Goal: Transaction & Acquisition: Purchase product/service

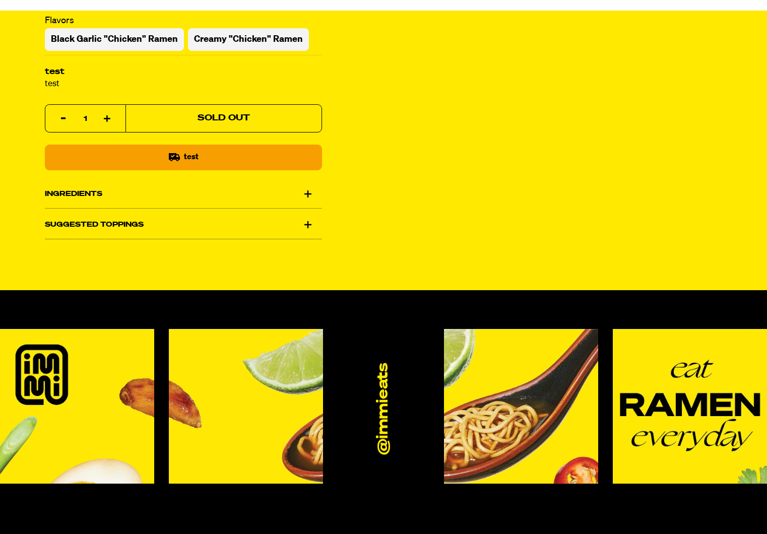
click at [150, 196] on div "Ingredients" at bounding box center [183, 194] width 277 height 28
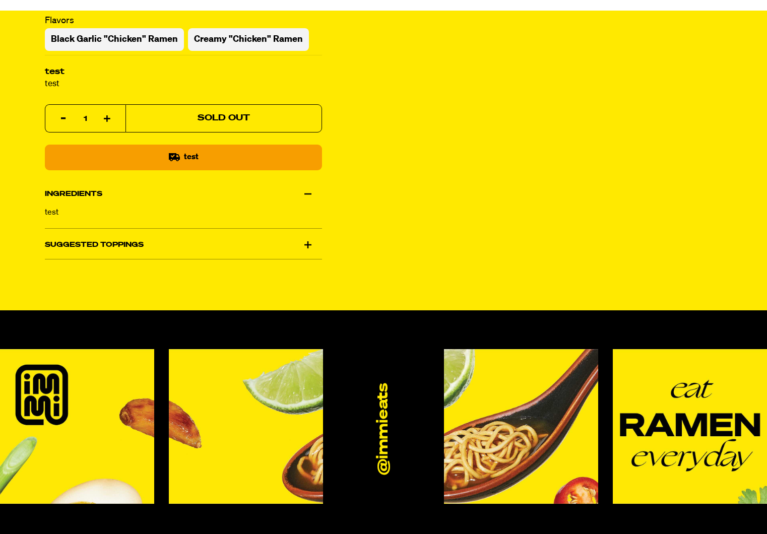
click at [150, 196] on div "Ingredients" at bounding box center [183, 194] width 277 height 28
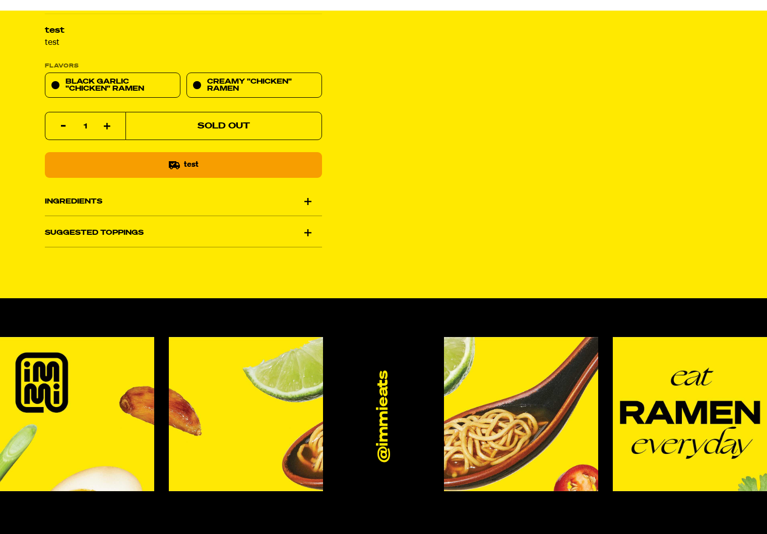
click at [92, 203] on div "Ingredients" at bounding box center [183, 201] width 277 height 28
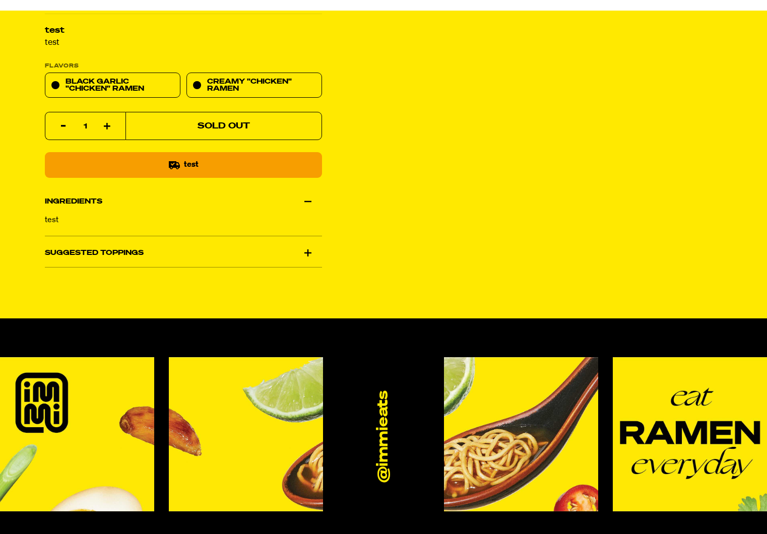
click at [92, 203] on div "Ingredients" at bounding box center [183, 201] width 277 height 28
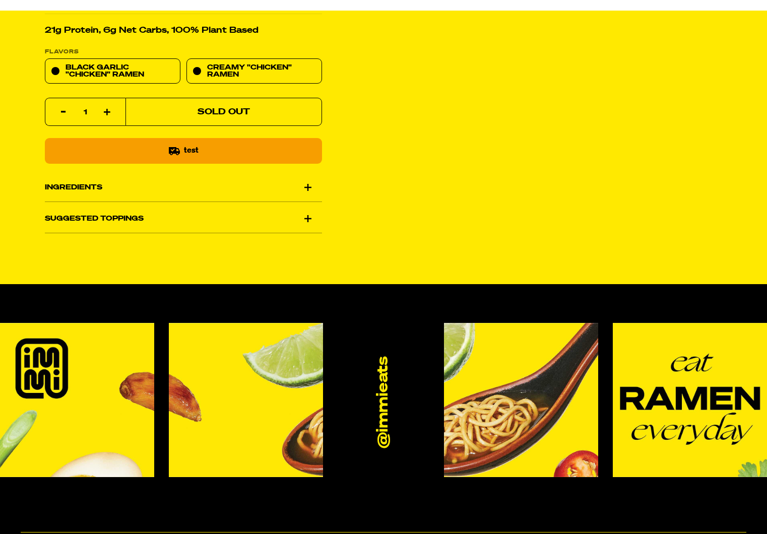
click at [288, 183] on div "Ingredients" at bounding box center [183, 187] width 277 height 28
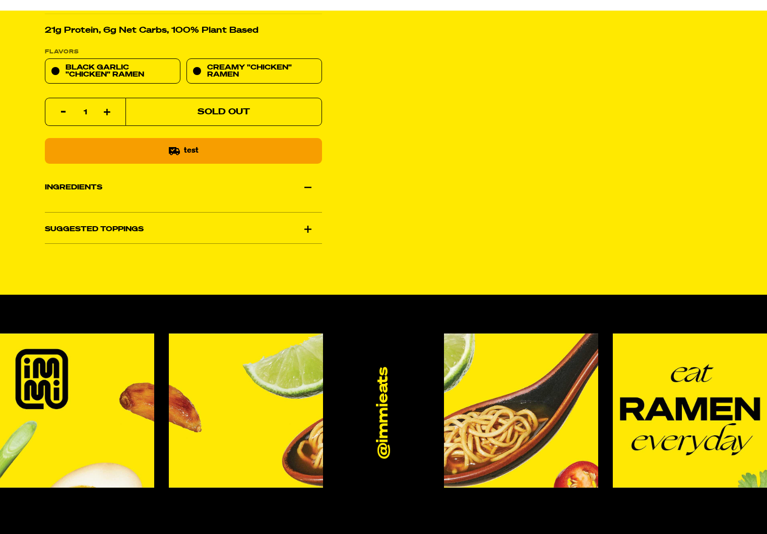
click at [295, 185] on div "Ingredients" at bounding box center [183, 187] width 277 height 28
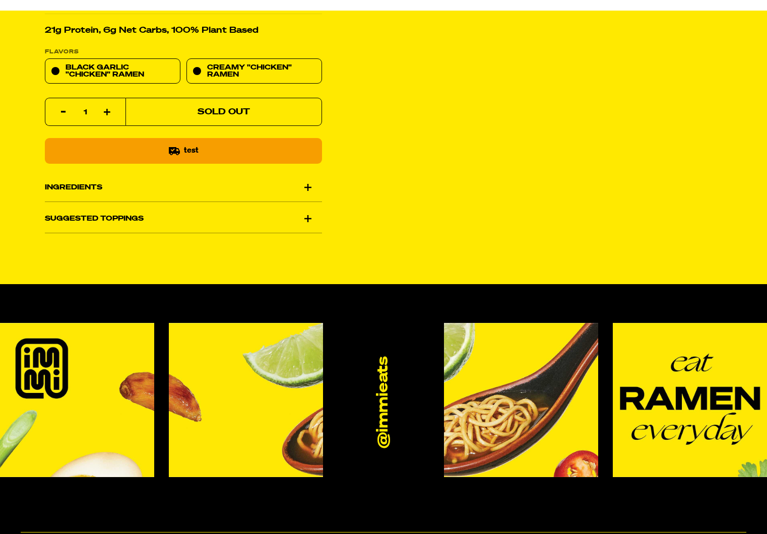
click at [292, 219] on div "Suggested Toppings" at bounding box center [183, 219] width 277 height 28
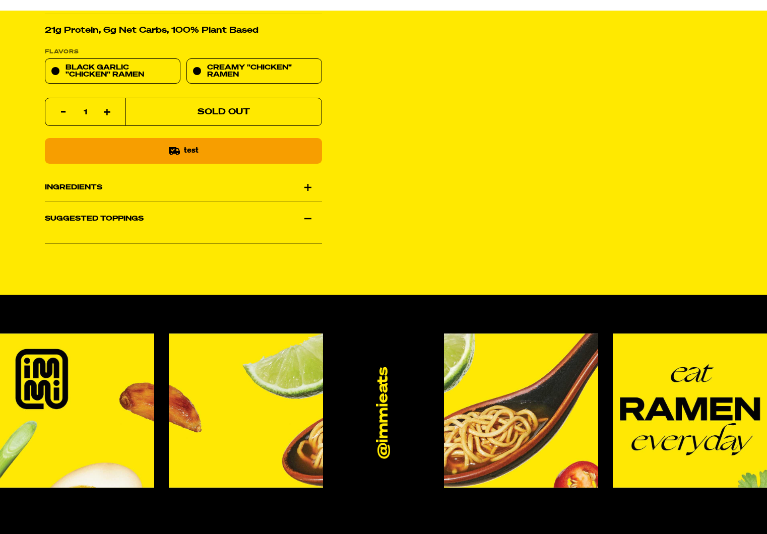
click at [292, 219] on div "Suggested Toppings" at bounding box center [183, 219] width 277 height 28
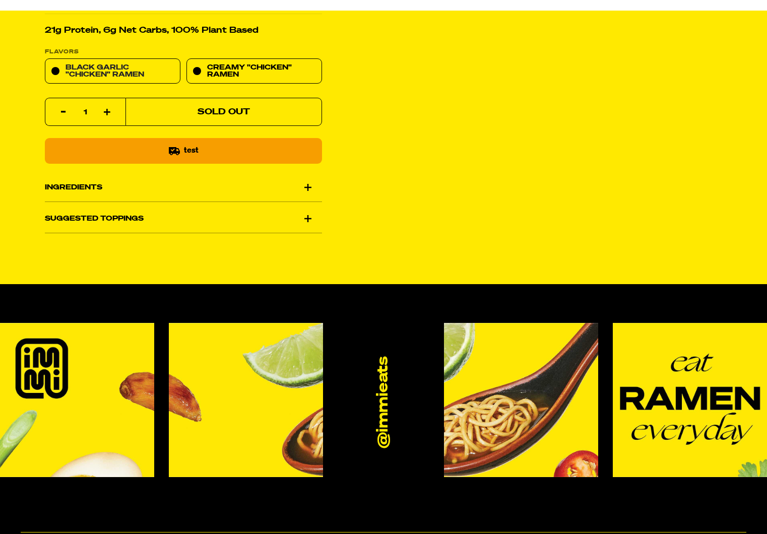
click at [121, 74] on link "Black Garlic "Chicken" Ramen" at bounding box center [113, 70] width 136 height 25
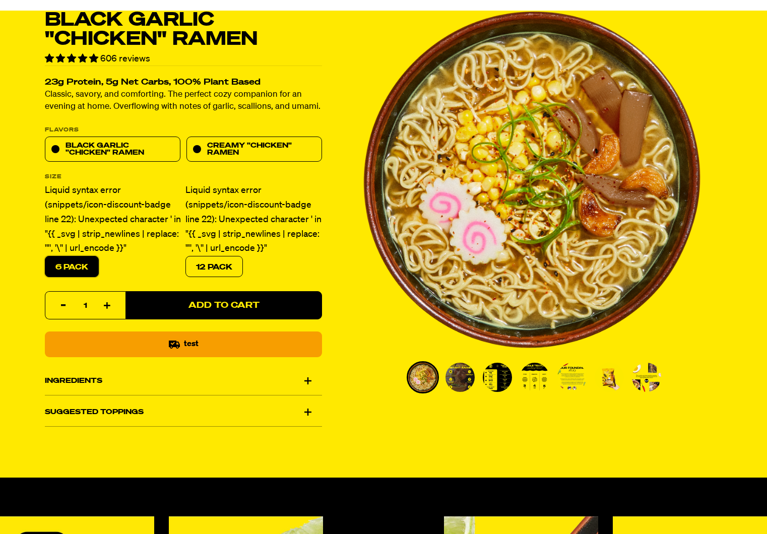
click at [264, 380] on div "Ingredients" at bounding box center [183, 381] width 277 height 28
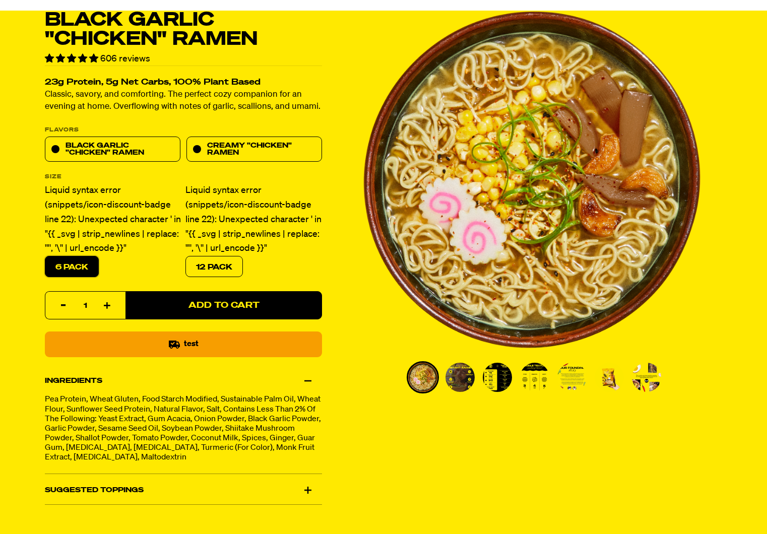
click at [264, 380] on div "Ingredients" at bounding box center [183, 381] width 277 height 28
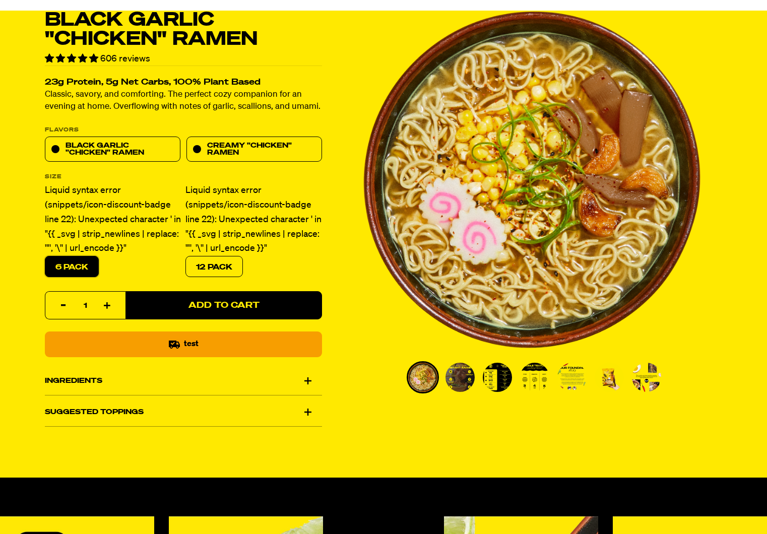
click at [225, 413] on div "Suggested Toppings" at bounding box center [183, 412] width 277 height 28
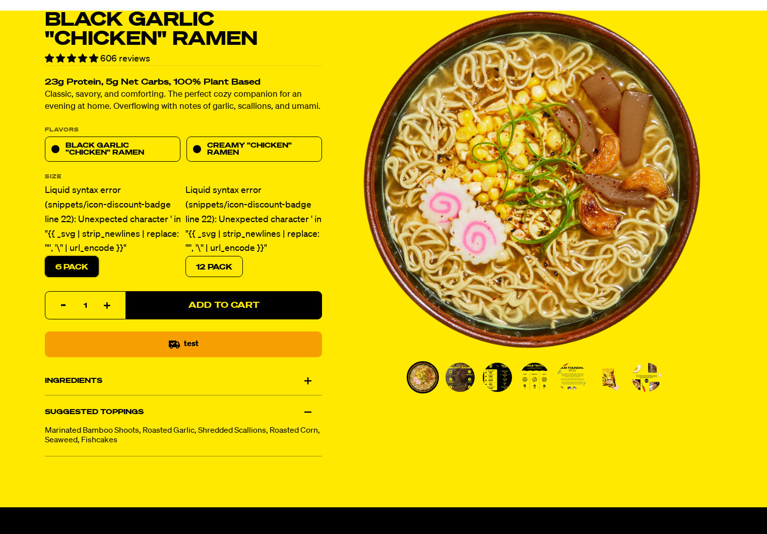
click at [225, 413] on div "Suggested Toppings" at bounding box center [183, 412] width 277 height 28
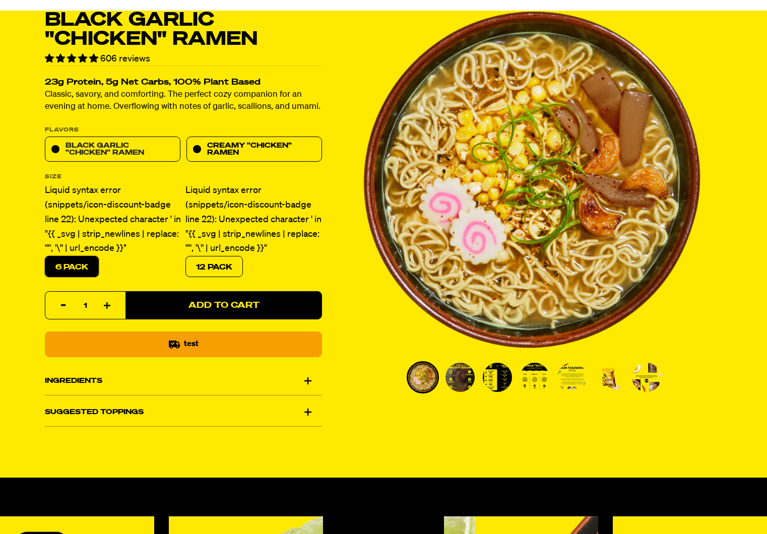
click at [146, 139] on link "Black Garlic "Chicken" Ramen" at bounding box center [113, 149] width 136 height 25
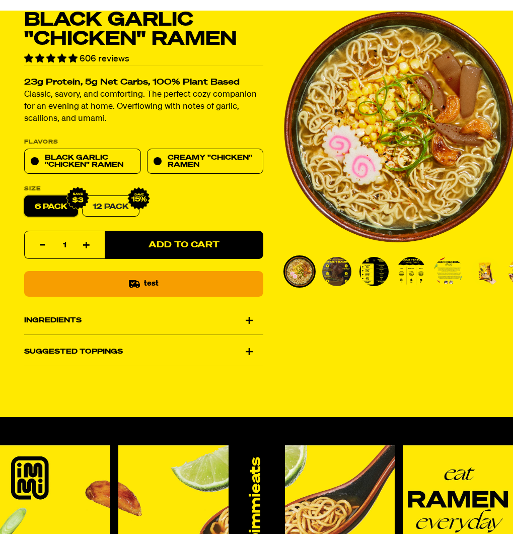
click at [115, 204] on link "12 Pack" at bounding box center [110, 205] width 57 height 21
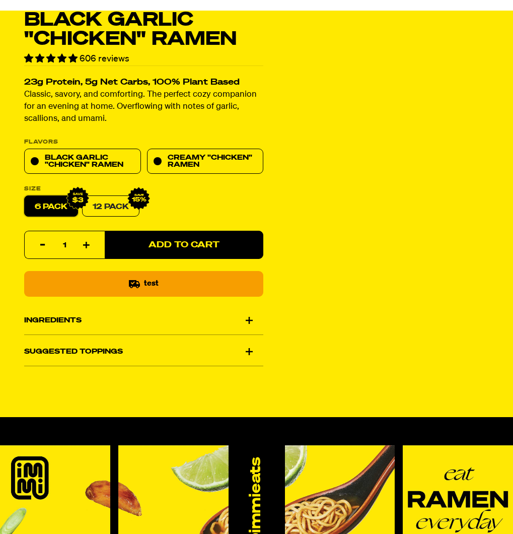
click at [100, 214] on link "12 Pack" at bounding box center [110, 205] width 57 height 21
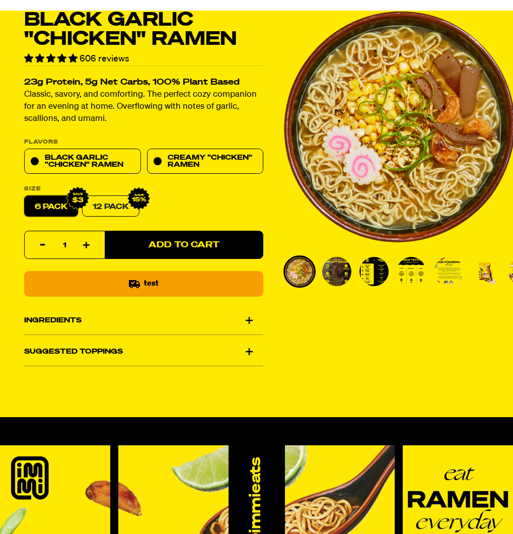
click at [100, 214] on link "12 Pack" at bounding box center [110, 205] width 57 height 21
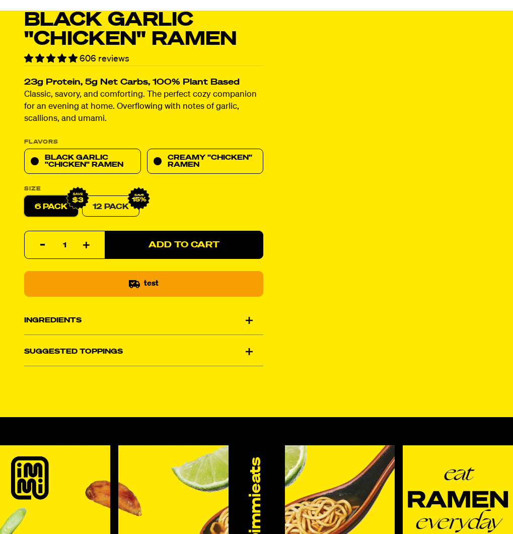
click at [106, 205] on link "12 Pack" at bounding box center [110, 205] width 57 height 21
click at [110, 205] on link "12 Pack" at bounding box center [110, 205] width 57 height 21
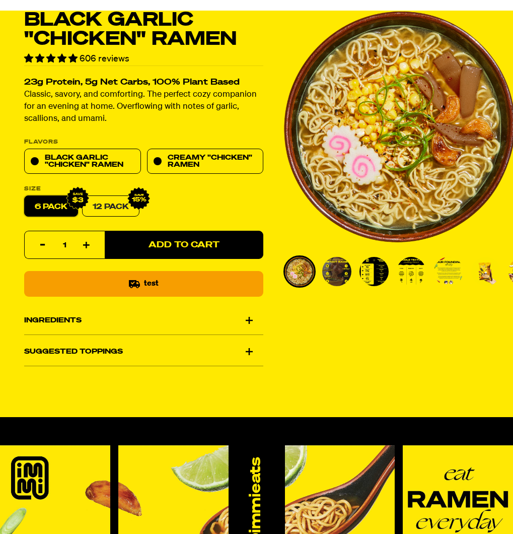
click at [114, 211] on link "12 Pack" at bounding box center [110, 205] width 57 height 21
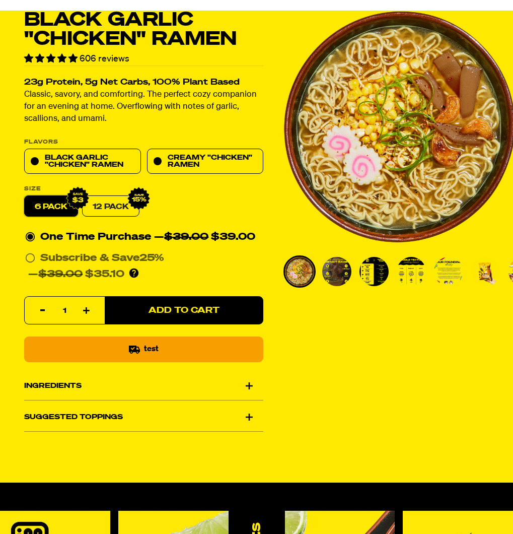
click at [115, 207] on link "12 Pack" at bounding box center [110, 205] width 57 height 21
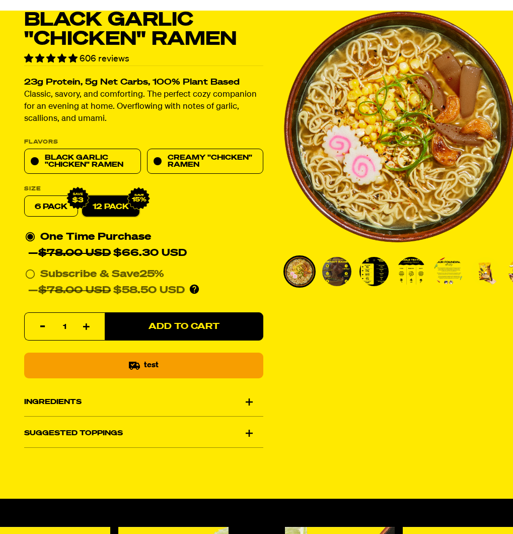
click at [41, 210] on label "6 Pack" at bounding box center [51, 205] width 54 height 21
click at [25, 196] on input "6 Pack" at bounding box center [24, 195] width 1 height 1
click at [58, 210] on label "6 Pack" at bounding box center [51, 205] width 54 height 21
click at [25, 196] on input "6 Pack" at bounding box center [24, 195] width 1 height 1
click at [45, 208] on label "6 Pack" at bounding box center [51, 205] width 54 height 21
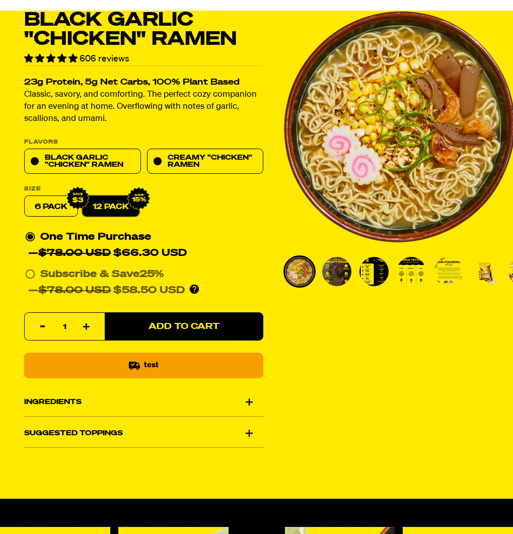
click at [25, 196] on input "6 Pack" at bounding box center [24, 195] width 1 height 1
click at [106, 207] on link "12 Pack" at bounding box center [110, 205] width 57 height 21
click at [56, 210] on label "6 Pack" at bounding box center [51, 205] width 54 height 21
click at [25, 196] on input "6 Pack" at bounding box center [24, 195] width 1 height 1
click at [56, 210] on label "6 Pack" at bounding box center [51, 205] width 54 height 21
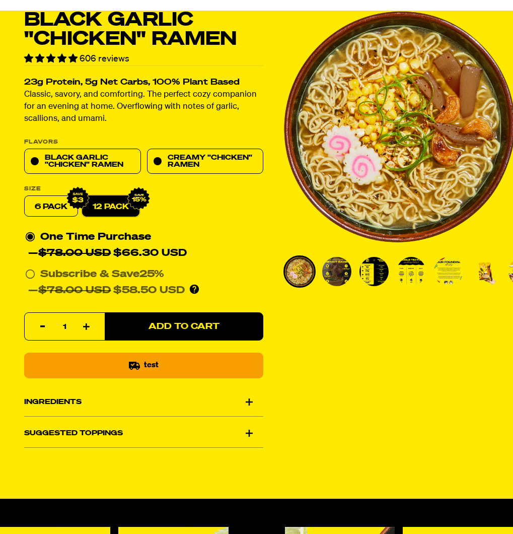
click at [25, 196] on input "6 Pack" at bounding box center [24, 195] width 1 height 1
click at [56, 210] on label "6 Pack" at bounding box center [51, 205] width 54 height 21
click at [25, 196] on input "6 Pack" at bounding box center [24, 195] width 1 height 1
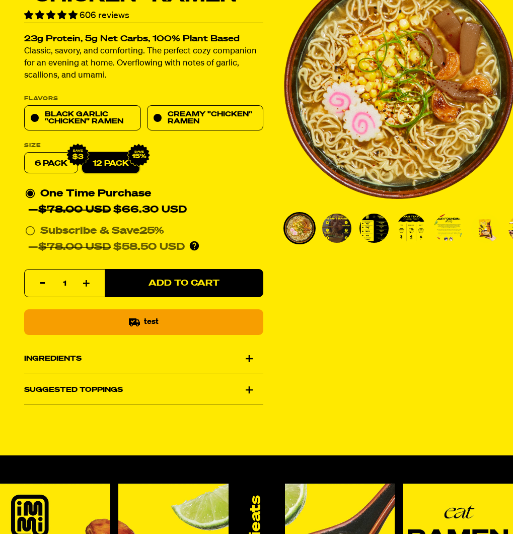
scroll to position [25, 0]
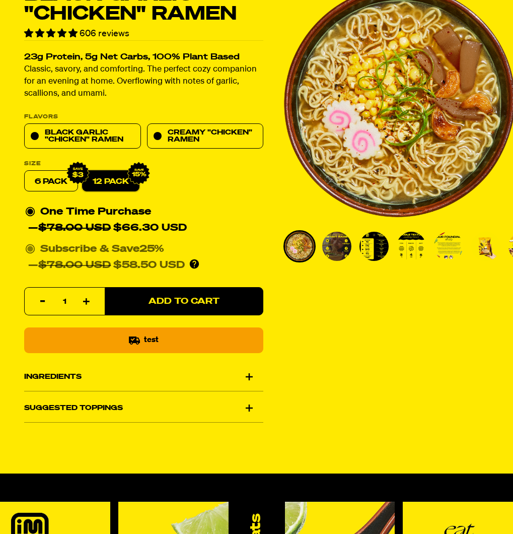
click at [28, 244] on icon at bounding box center [30, 249] width 10 height 10
click at [28, 241] on input "Subscribe & Save 25% — $78.00 USD $58.50 USD You'll receive your selected flavo…" at bounding box center [28, 241] width 7 height 0
click at [31, 214] on icon at bounding box center [30, 212] width 10 height 10
click at [31, 204] on input "One Time Purchase — $78.00 USD $66.30 USD" at bounding box center [28, 204] width 7 height 0
click at [41, 180] on label "6 Pack" at bounding box center [51, 180] width 54 height 21
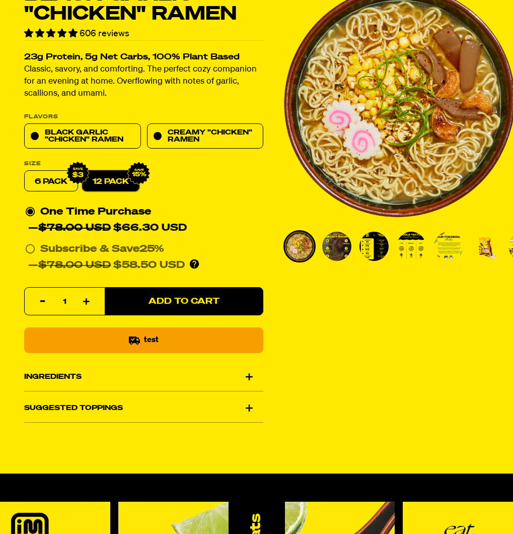
click at [25, 171] on input "6 Pack" at bounding box center [24, 170] width 1 height 1
click at [64, 183] on label "6 Pack" at bounding box center [51, 180] width 54 height 21
click at [25, 171] on input "6 Pack" at bounding box center [24, 170] width 1 height 1
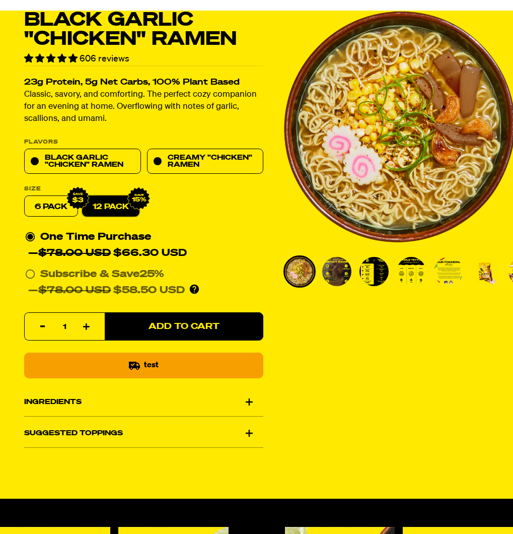
scroll to position [560, 0]
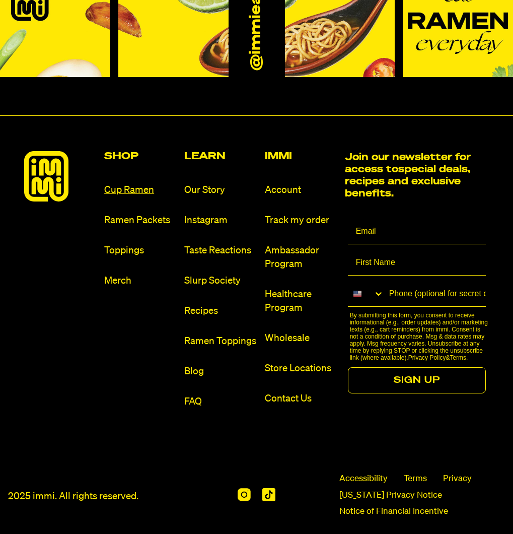
click at [114, 188] on link "Cup Ramen" at bounding box center [140, 190] width 72 height 14
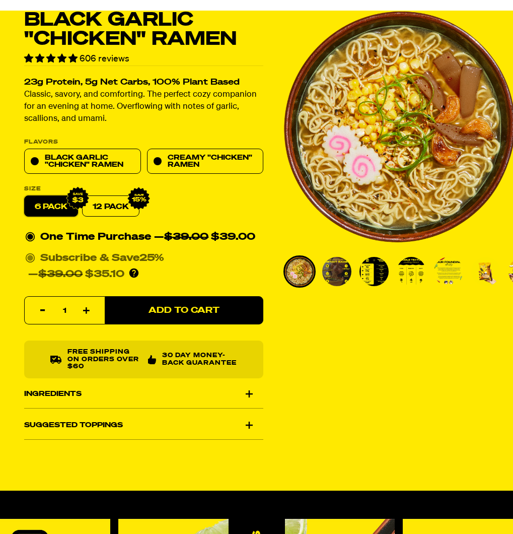
click at [35, 261] on icon at bounding box center [30, 258] width 10 height 10
click at [32, 250] on input "Subscribe & Save 25% — $39.00 $35.10 You'll receive your selected flavor and pa…" at bounding box center [28, 250] width 7 height 0
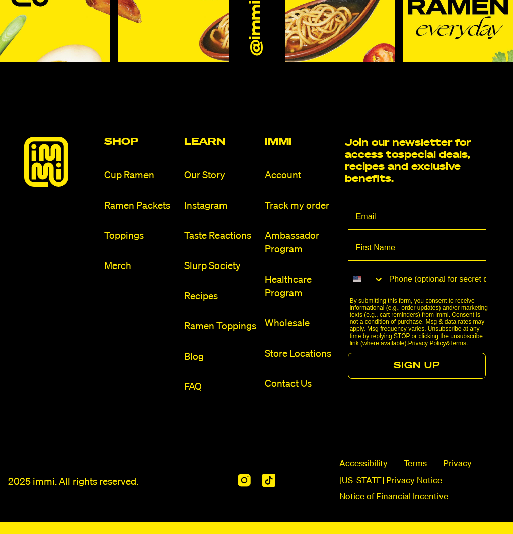
click at [139, 172] on link "Cup Ramen" at bounding box center [140, 176] width 72 height 14
